Goal: Information Seeking & Learning: Get advice/opinions

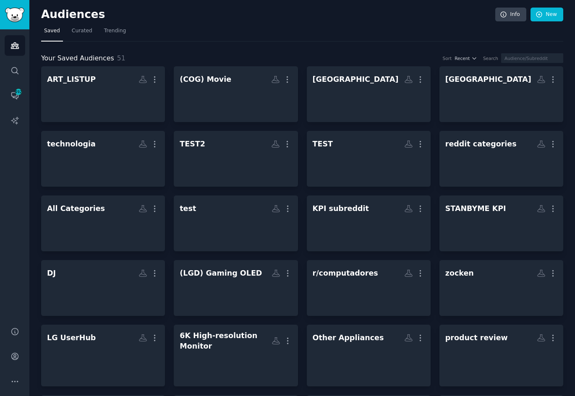
click at [338, 27] on nav "Saved Curated Trending" at bounding box center [302, 32] width 522 height 17
click at [16, 73] on icon "Sidebar" at bounding box center [14, 70] width 9 height 9
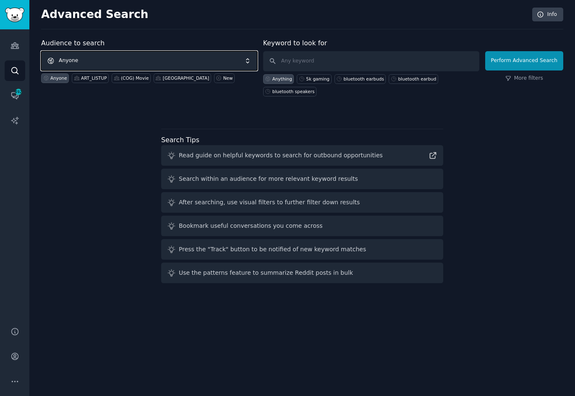
click at [162, 65] on span "Anyone" at bounding box center [149, 60] width 216 height 19
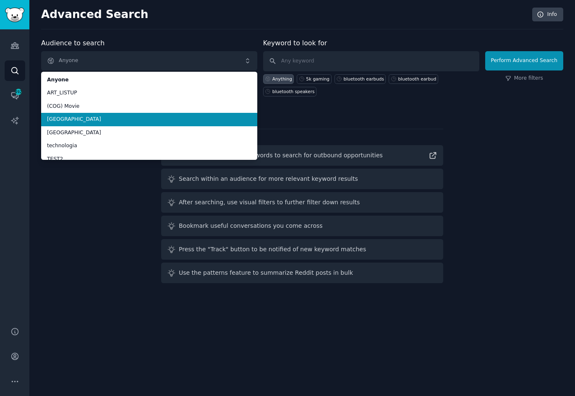
scroll to position [42, 0]
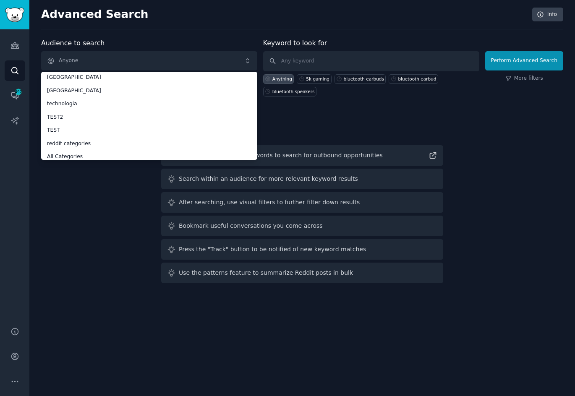
click at [139, 24] on div "Advanced Search Info" at bounding box center [302, 19] width 522 height 22
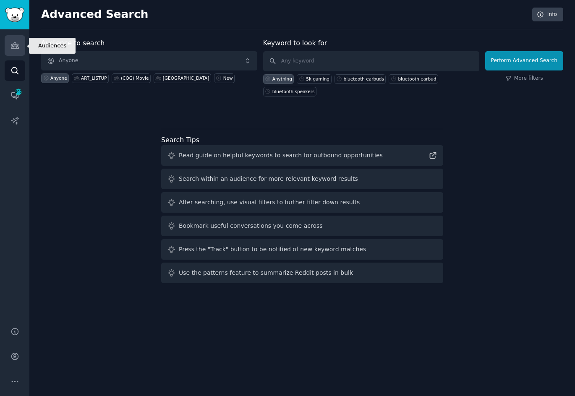
click at [16, 48] on icon "Sidebar" at bounding box center [15, 46] width 8 height 6
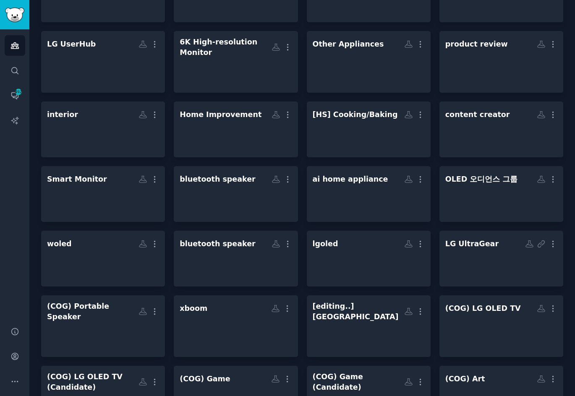
scroll to position [336, 0]
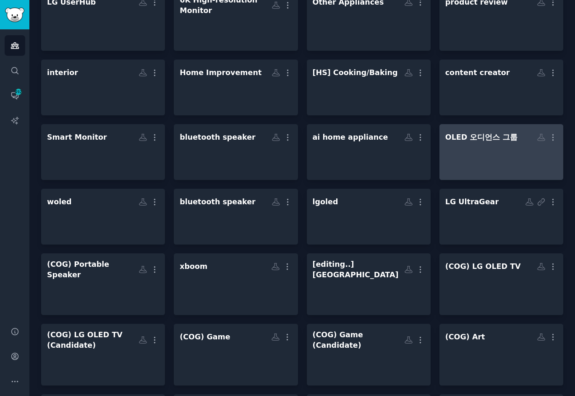
click at [507, 162] on div at bounding box center [502, 159] width 112 height 29
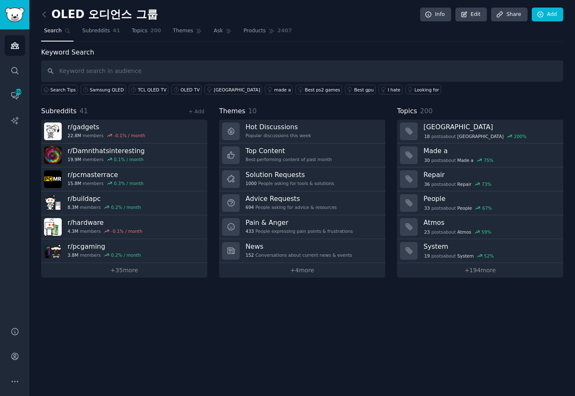
click at [395, 48] on div "Keyword Search Search Tips Samsung QLED TCL QLED TV OLED TV nepal made a Best p…" at bounding box center [302, 70] width 522 height 47
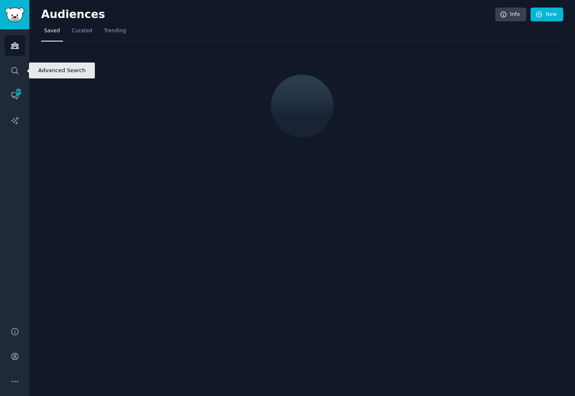
click at [18, 78] on link "Search" at bounding box center [15, 70] width 21 height 21
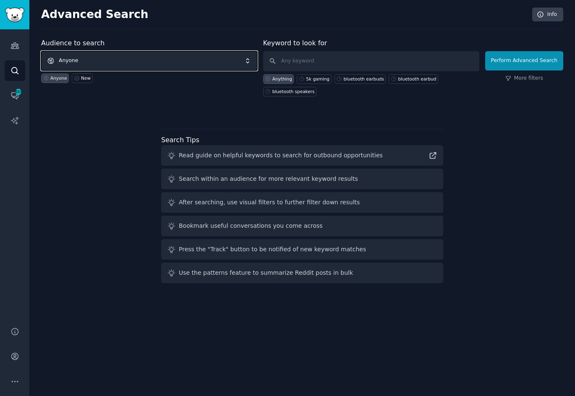
click at [102, 63] on span "Anyone" at bounding box center [149, 60] width 216 height 19
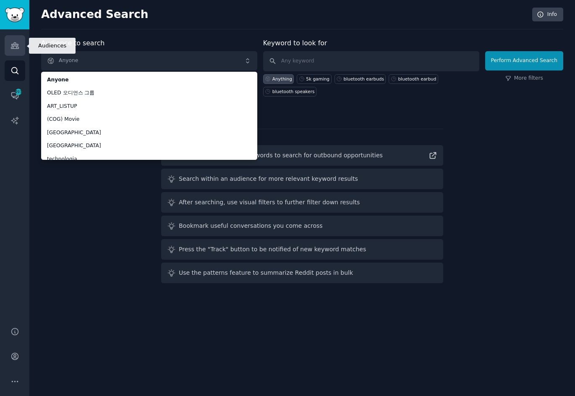
click at [19, 45] on link "Audiences" at bounding box center [15, 45] width 21 height 21
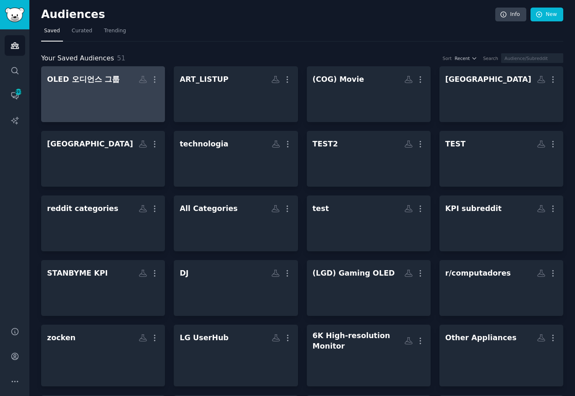
click at [108, 94] on div at bounding box center [103, 101] width 112 height 29
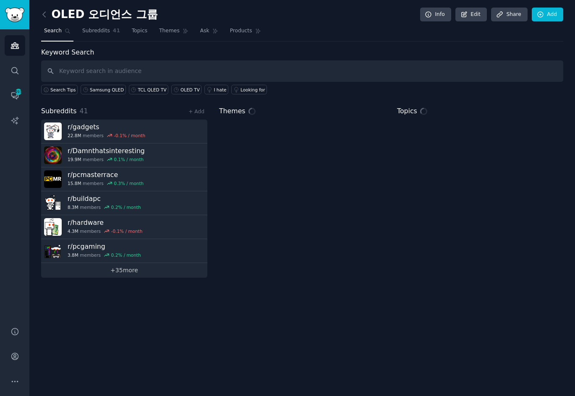
click at [131, 276] on link "+ 35 more" at bounding box center [124, 270] width 166 height 15
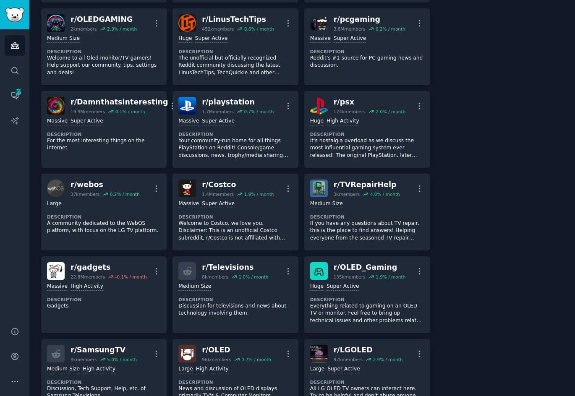
scroll to position [821, 0]
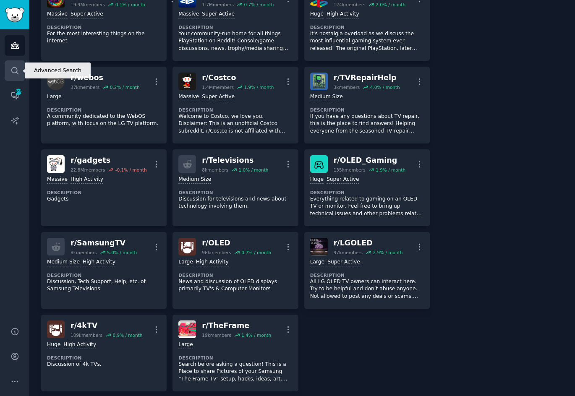
click at [17, 67] on icon "Sidebar" at bounding box center [14, 70] width 9 height 9
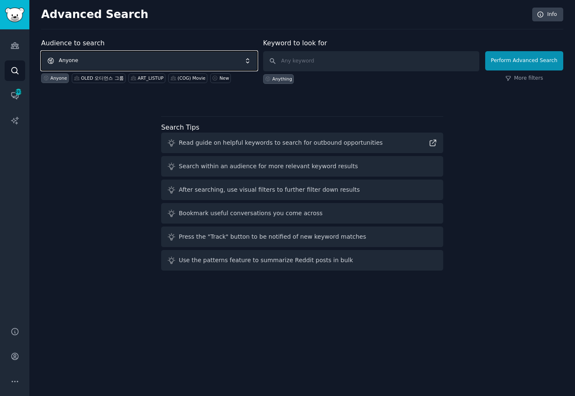
click at [132, 57] on span "Anyone" at bounding box center [149, 60] width 216 height 19
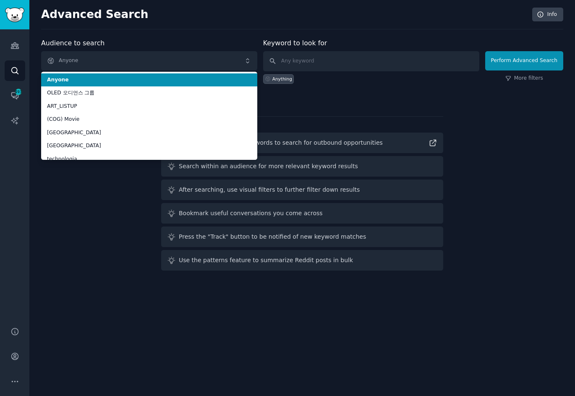
click at [103, 92] on span "OLED 오디언스 그룹" at bounding box center [149, 93] width 204 height 8
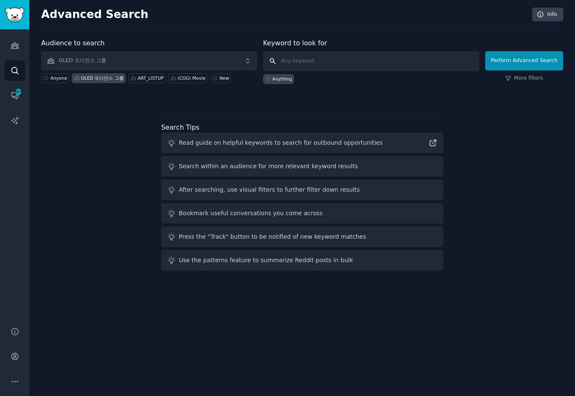
click at [377, 58] on input "text" at bounding box center [371, 61] width 216 height 20
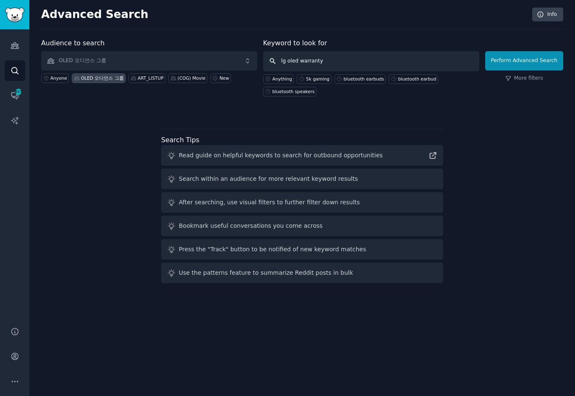
type input "lg oled warranty"
click at [535, 74] on div "Perform Advanced Search More filters" at bounding box center [524, 69] width 78 height 54
click at [532, 79] on link "More filters" at bounding box center [525, 79] width 38 height 8
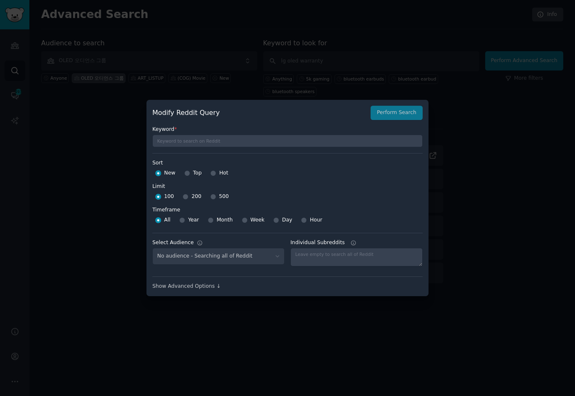
click at [193, 177] on span "Top" at bounding box center [197, 174] width 9 height 8
click at [190, 176] on input "Top" at bounding box center [187, 173] width 6 height 6
radio input "true"
click at [210, 197] on input "500" at bounding box center [213, 197] width 6 height 6
radio input "true"
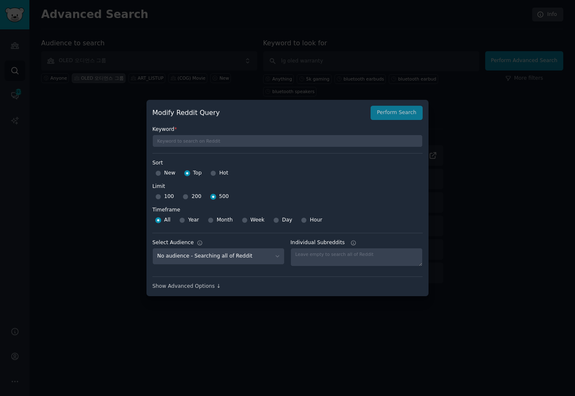
click at [194, 222] on span "Year" at bounding box center [193, 221] width 11 height 8
click at [185, 222] on input "Year" at bounding box center [182, 221] width 6 height 6
radio input "true"
click at [231, 257] on select "No audience - Searching all of Reddit ART_LISTUP - 527 Subreddits [GEOGRAPHIC_D…" at bounding box center [218, 256] width 132 height 17
select select "ff986c84d3"
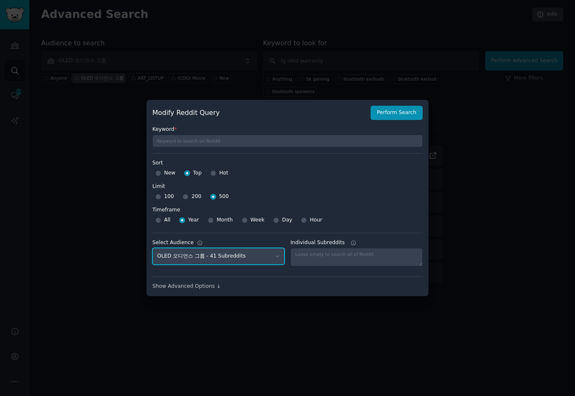
click at [152, 248] on select "No audience - Searching all of Reddit ART_LISTUP - 527 Subreddits [GEOGRAPHIC_D…" at bounding box center [218, 256] width 132 height 17
click at [325, 171] on div "New Top Hot" at bounding box center [287, 173] width 270 height 13
click at [389, 114] on button "Perform Search" at bounding box center [397, 113] width 52 height 14
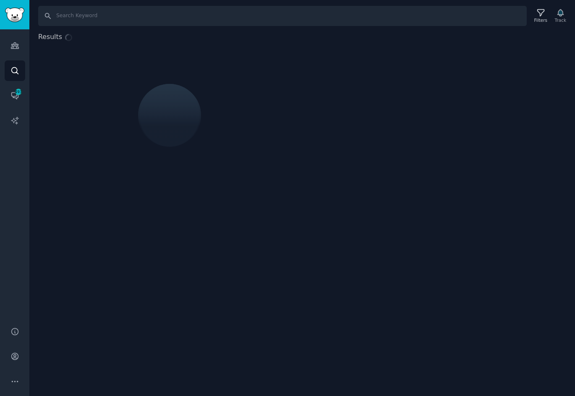
click at [479, 143] on div "Results" at bounding box center [302, 109] width 546 height 155
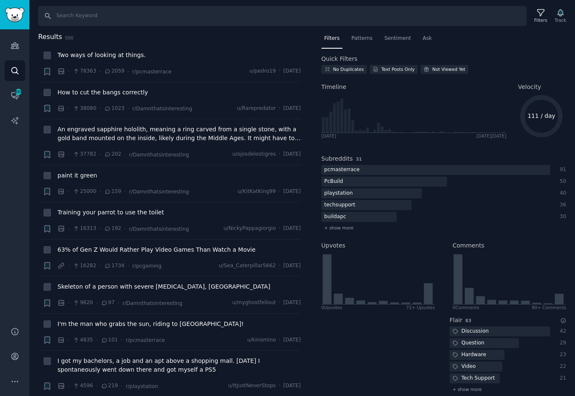
click at [10, 194] on div "Audiences Search Conversations 493 AI Reports" at bounding box center [14, 173] width 29 height 288
click at [267, 47] on li "+ Two ways of looking at things. · 78363 · 2059 · r/pcmasterrace u/pedro19 · [D…" at bounding box center [169, 63] width 263 height 37
click at [126, 17] on input "Search" at bounding box center [282, 16] width 489 height 20
click at [185, 38] on h2 "Results 500" at bounding box center [169, 37] width 263 height 10
click at [130, 56] on span "Two ways of looking at things." at bounding box center [102, 55] width 88 height 9
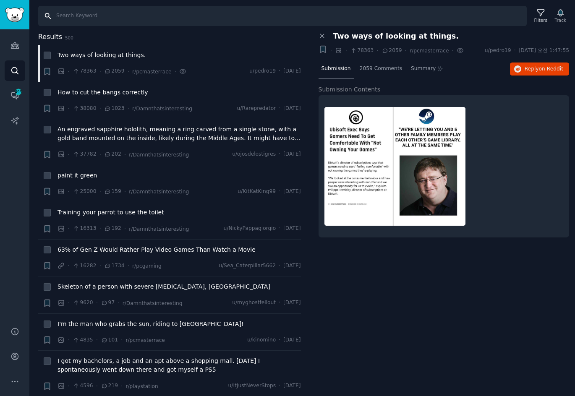
click at [159, 24] on input "Search" at bounding box center [282, 16] width 489 height 20
click at [188, 39] on h2 "Results 500" at bounding box center [169, 37] width 263 height 10
click at [195, 21] on input "Search" at bounding box center [282, 16] width 489 height 20
type input "lg oled warranty"
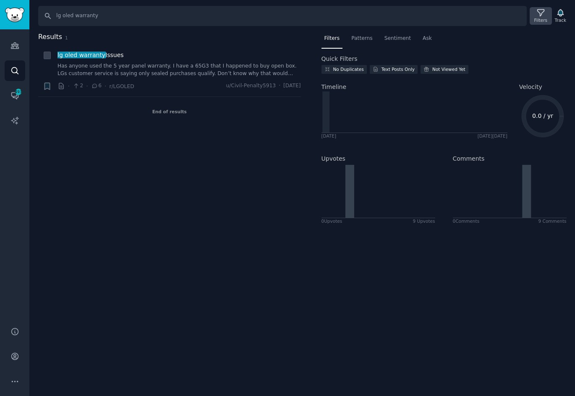
click at [545, 16] on icon at bounding box center [541, 12] width 9 height 9
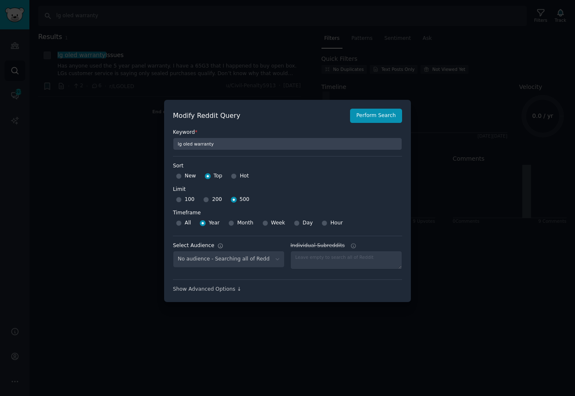
click at [333, 189] on label "Limit" at bounding box center [287, 190] width 229 height 8
select select "ff986c84d3"
click at [378, 121] on button "Perform Search" at bounding box center [376, 116] width 52 height 14
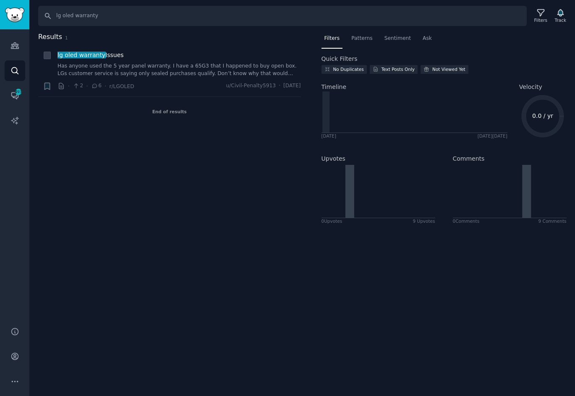
click at [165, 109] on div "End of results" at bounding box center [169, 111] width 263 height 29
click at [180, 73] on link "Has anyone used the 5 year panel warranty. I have a 65G3 that I happened to buy…" at bounding box center [180, 70] width 244 height 15
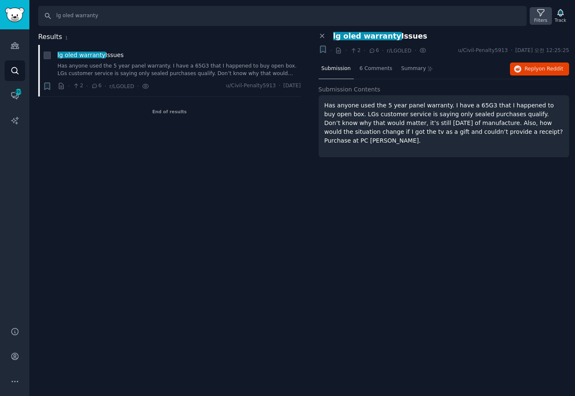
click at [549, 16] on div "Filters" at bounding box center [541, 16] width 22 height 18
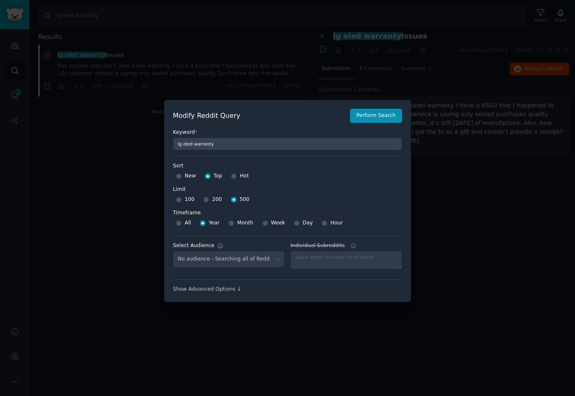
select select "ff986c84d3"
click at [380, 119] on button "Perform Search" at bounding box center [376, 116] width 52 height 14
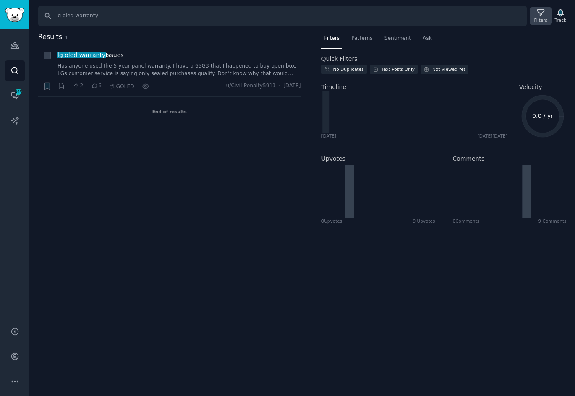
click at [547, 21] on div "Filters" at bounding box center [541, 20] width 13 height 6
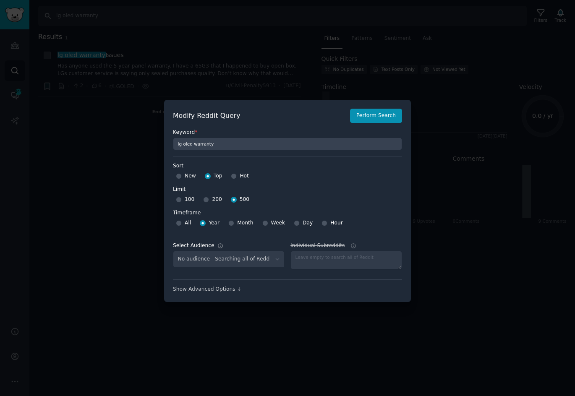
click at [228, 263] on div "No audience - Searching all of Reddit" at bounding box center [229, 259] width 112 height 17
click at [246, 260] on div "No audience - Searching all of Reddit" at bounding box center [229, 259] width 112 height 17
select select "ff986c84d3"
click at [249, 260] on select "No audience - Searching all of Reddit ART_LISTUP - 527 Subreddits Brazil - 14 S…" at bounding box center [229, 259] width 112 height 17
select select
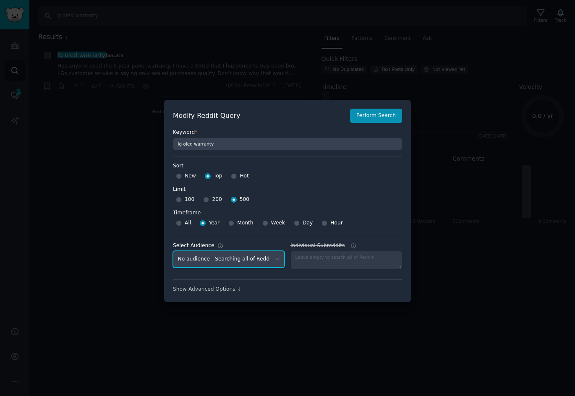
click at [173, 251] on select "No audience - Searching all of Reddit ART_LISTUP - 527 Subreddits Brazil - 14 S…" at bounding box center [229, 259] width 112 height 17
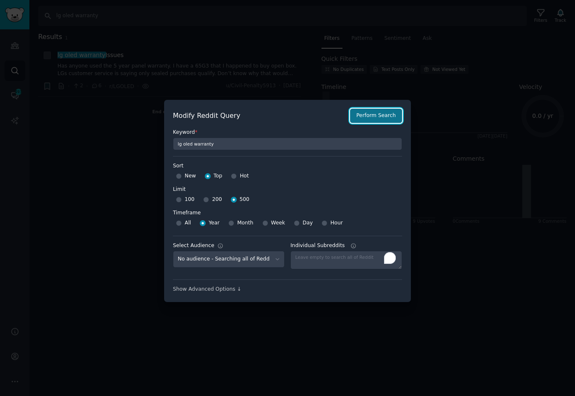
click at [372, 120] on button "Perform Search" at bounding box center [376, 116] width 52 height 14
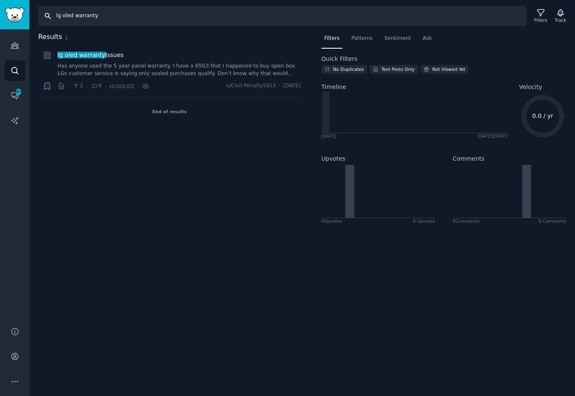
drag, startPoint x: 70, startPoint y: 16, endPoint x: 104, endPoint y: 15, distance: 34.0
click at [70, 16] on input "lg oled warranty" at bounding box center [282, 16] width 489 height 20
click at [302, 23] on input "oled tv warranty" at bounding box center [282, 16] width 489 height 20
type input "oled tv warranty"
